Goal: Find specific page/section: Find specific page/section

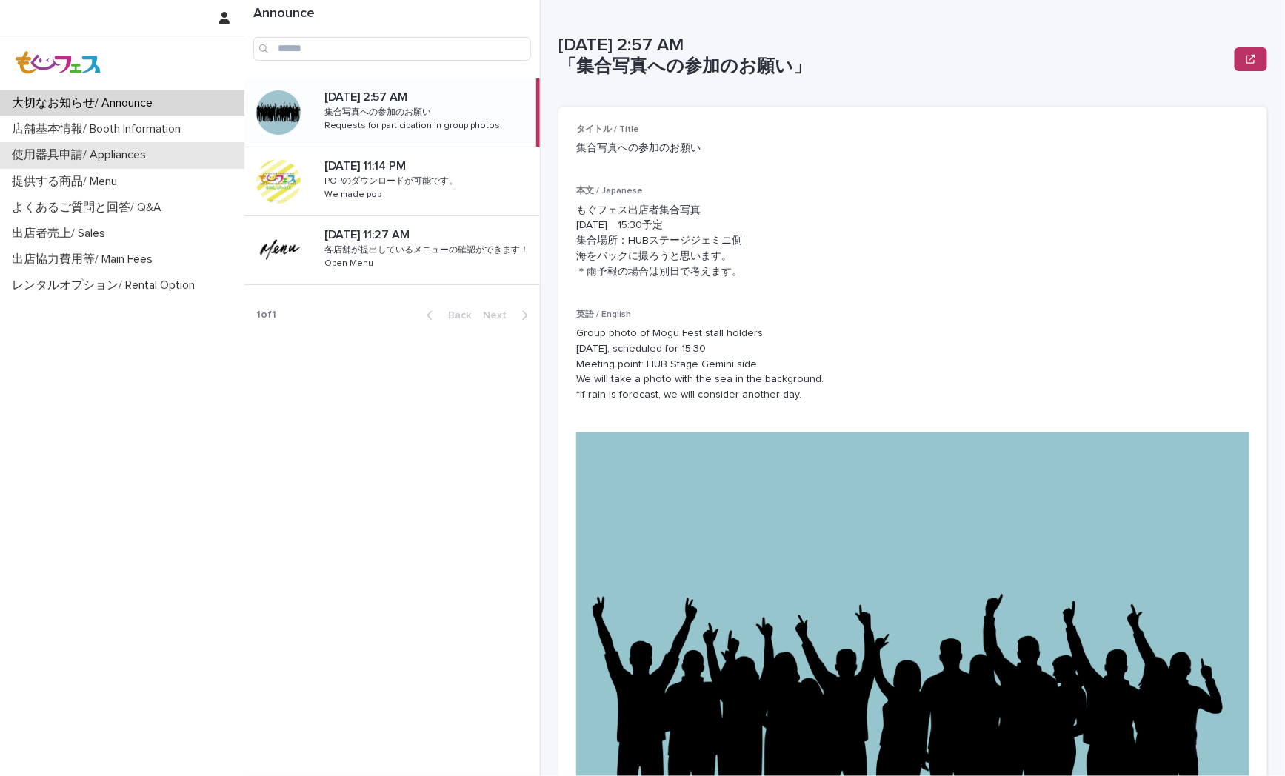
click at [61, 152] on p "使用器具申請/ Appliances" at bounding box center [82, 155] width 152 height 14
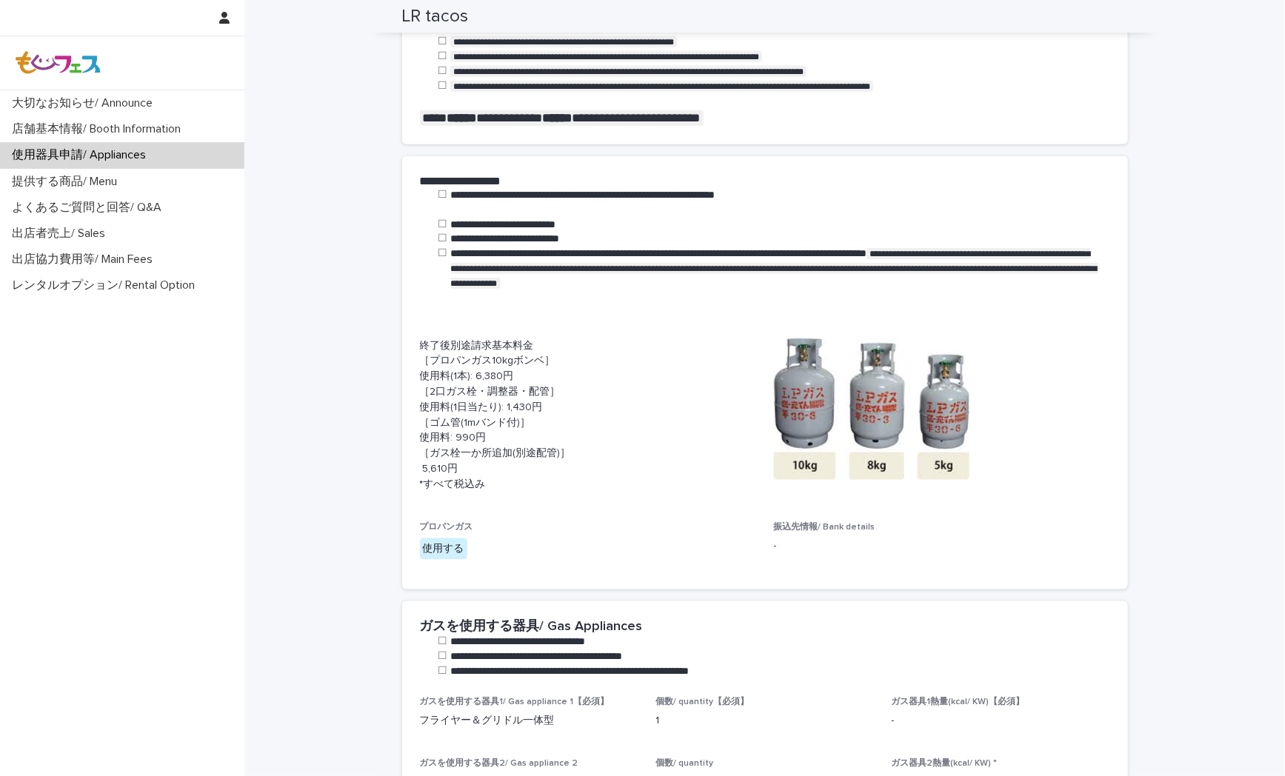
scroll to position [411, 0]
